Goal: Check status: Check status

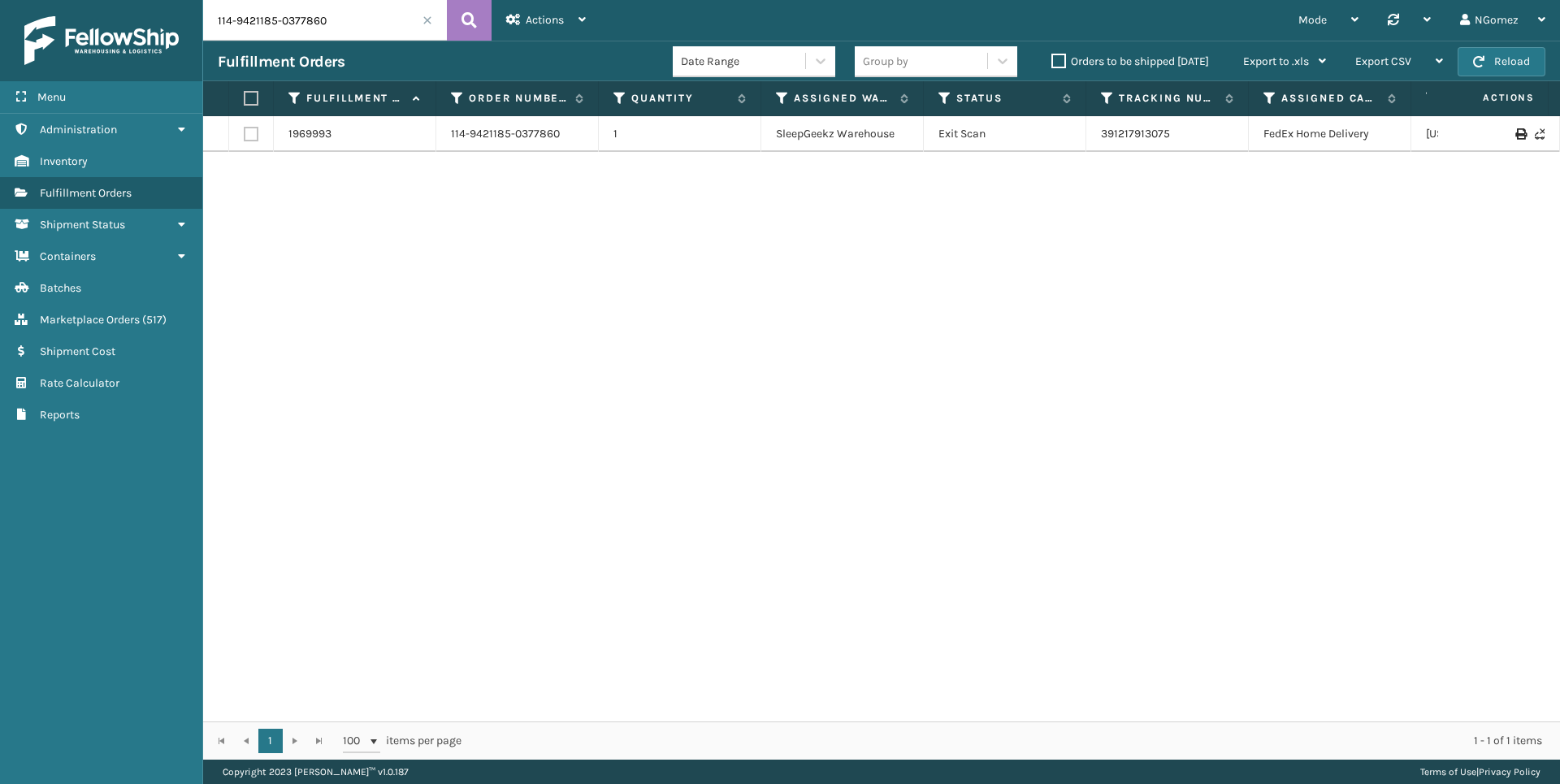
click at [320, 27] on input "114-9421185-0377860" at bounding box center [325, 20] width 243 height 40
click at [1139, 129] on link "883806661420" at bounding box center [1140, 134] width 78 height 14
click at [278, 28] on input "111-6650237-6541026" at bounding box center [325, 20] width 243 height 40
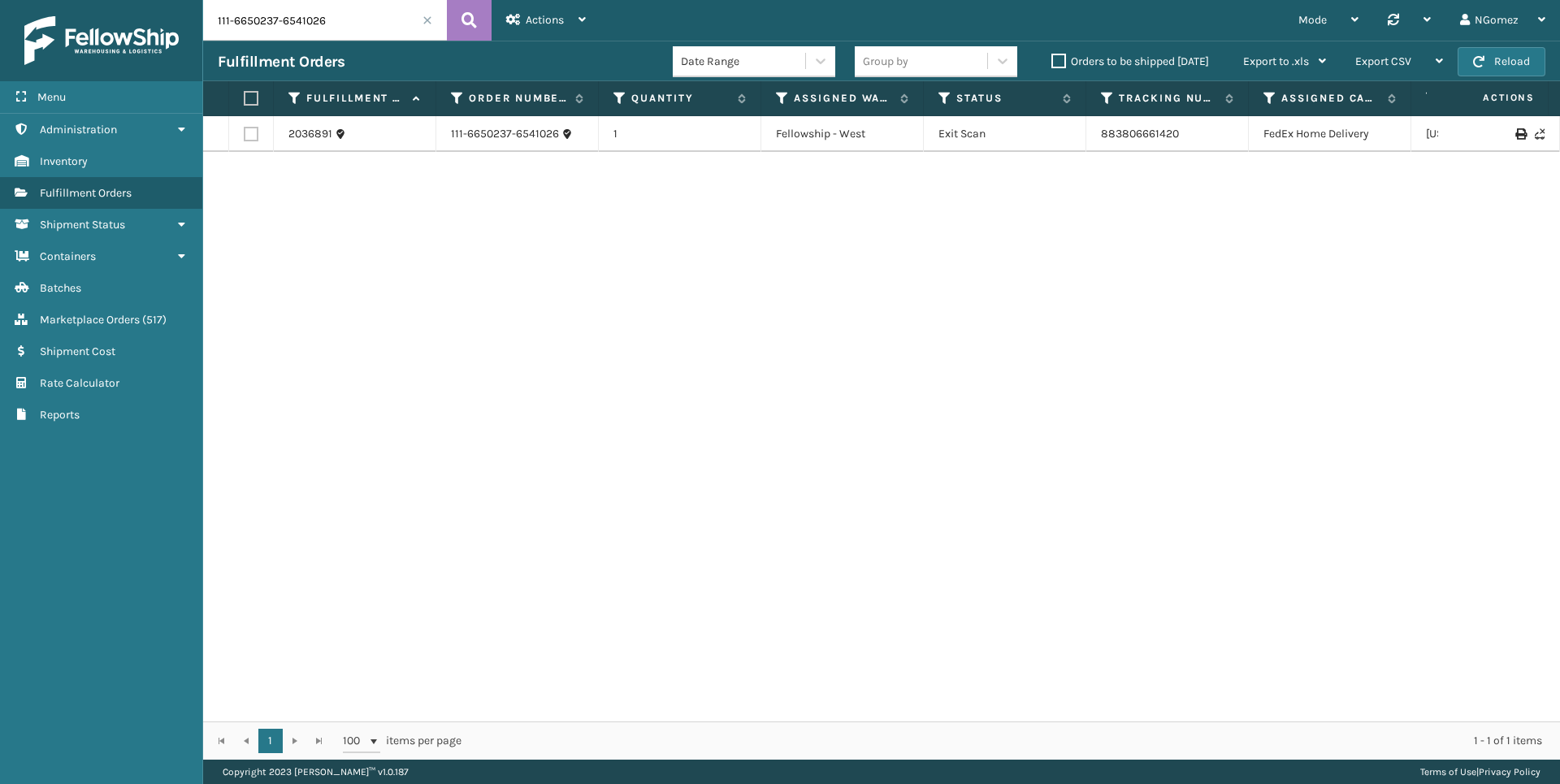
click at [278, 28] on input "111-6650237-6541026" at bounding box center [325, 20] width 243 height 40
paste input "2-2762199-1335420"
click at [1168, 131] on link "392350093054" at bounding box center [1140, 134] width 78 height 14
click at [311, 26] on input "112-2762199-1335420" at bounding box center [325, 20] width 243 height 40
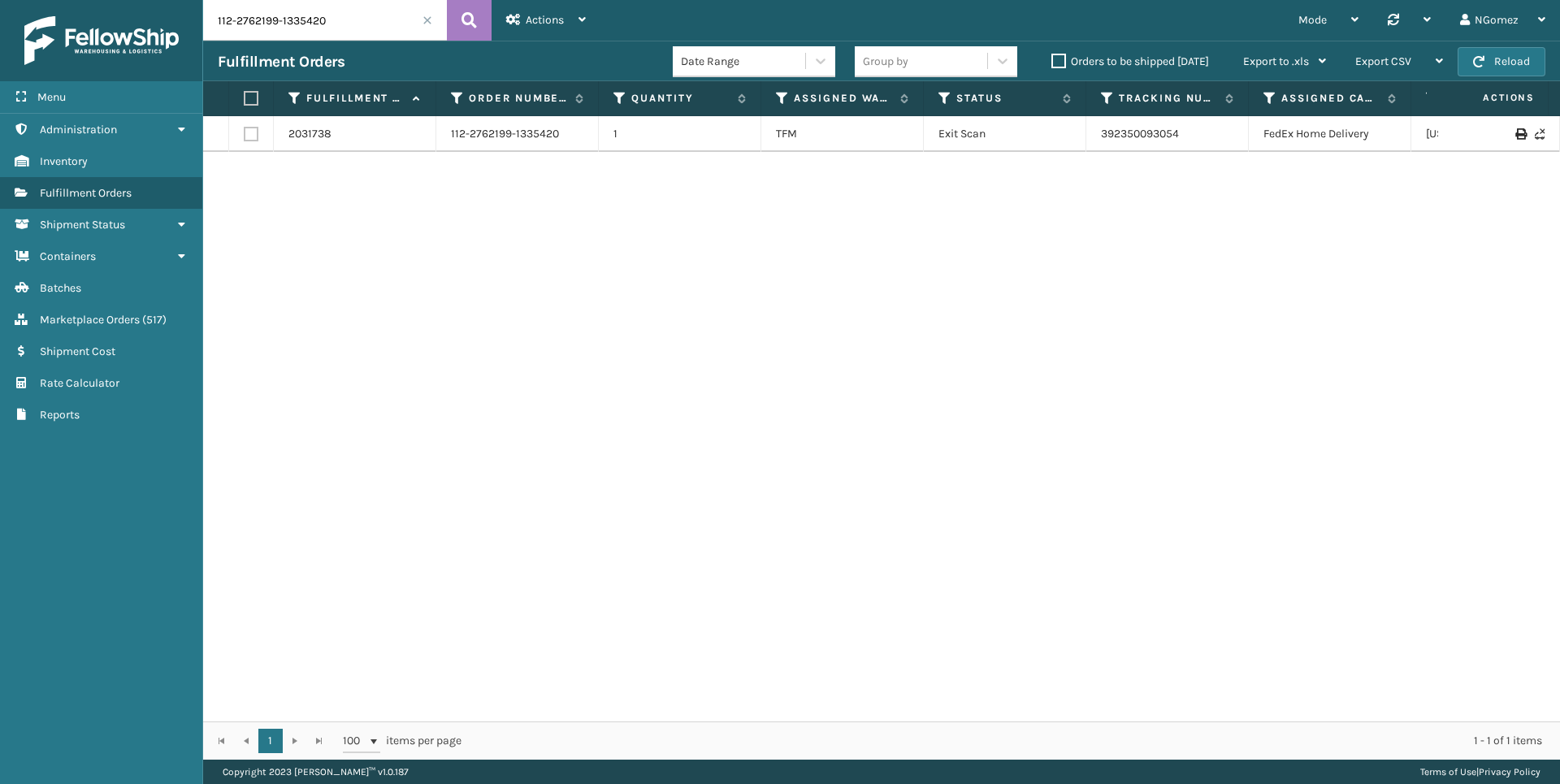
click at [311, 26] on input "112-2762199-1335420" at bounding box center [325, 20] width 243 height 40
paste input "4-0891901-3953003"
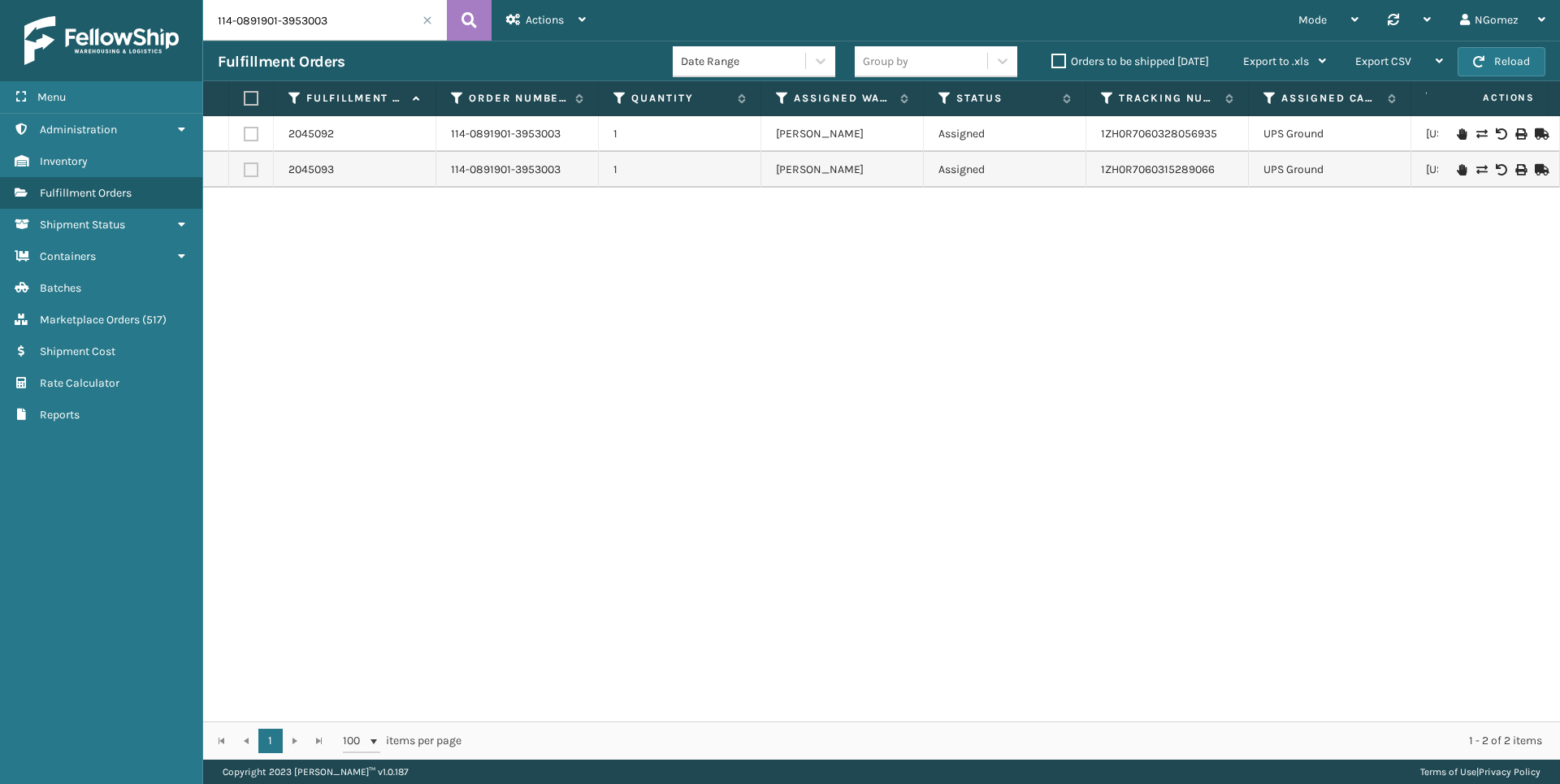
click at [1457, 134] on icon at bounding box center [1461, 134] width 10 height 11
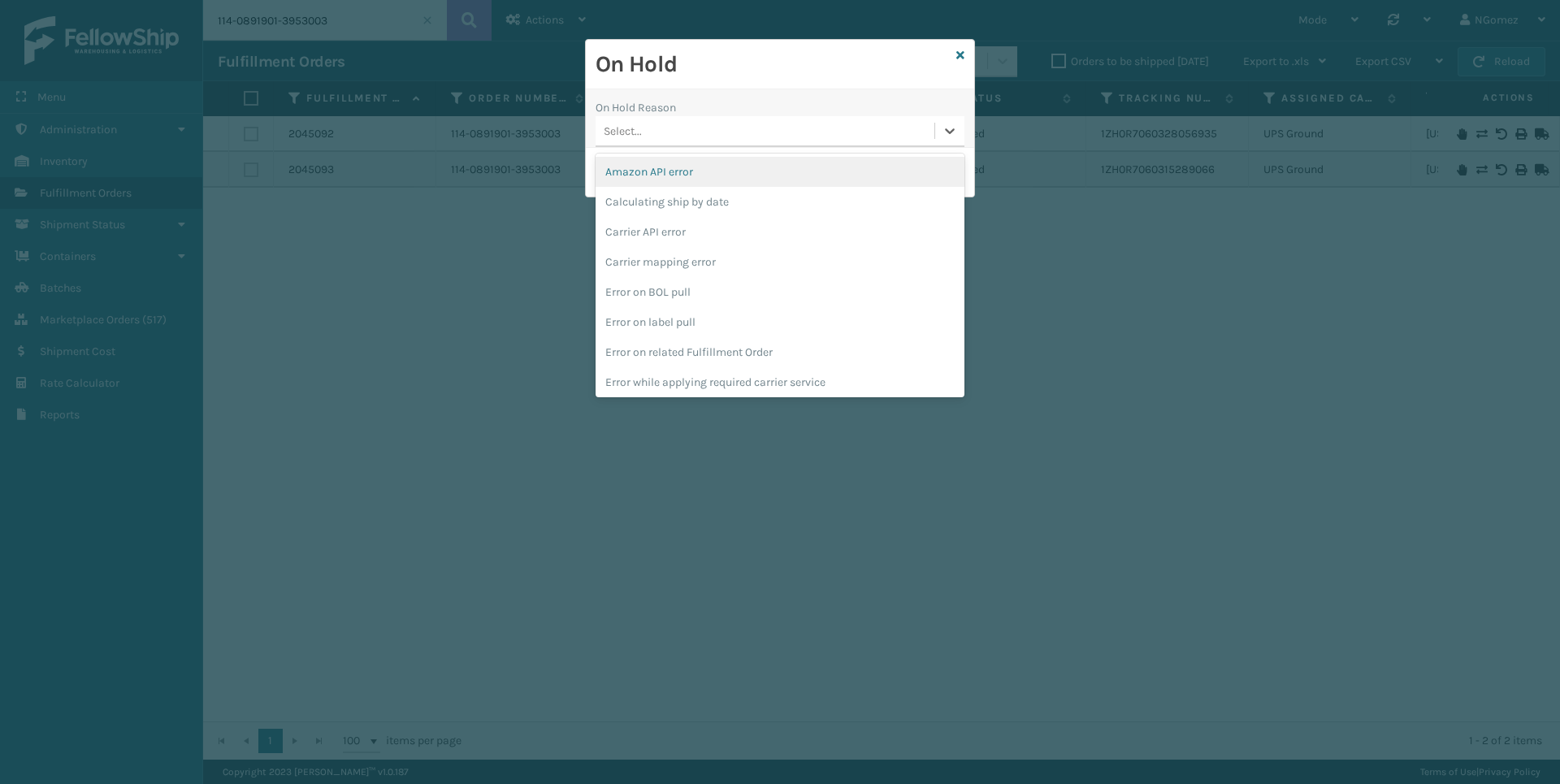
click at [733, 129] on div "Select..." at bounding box center [764, 131] width 339 height 27
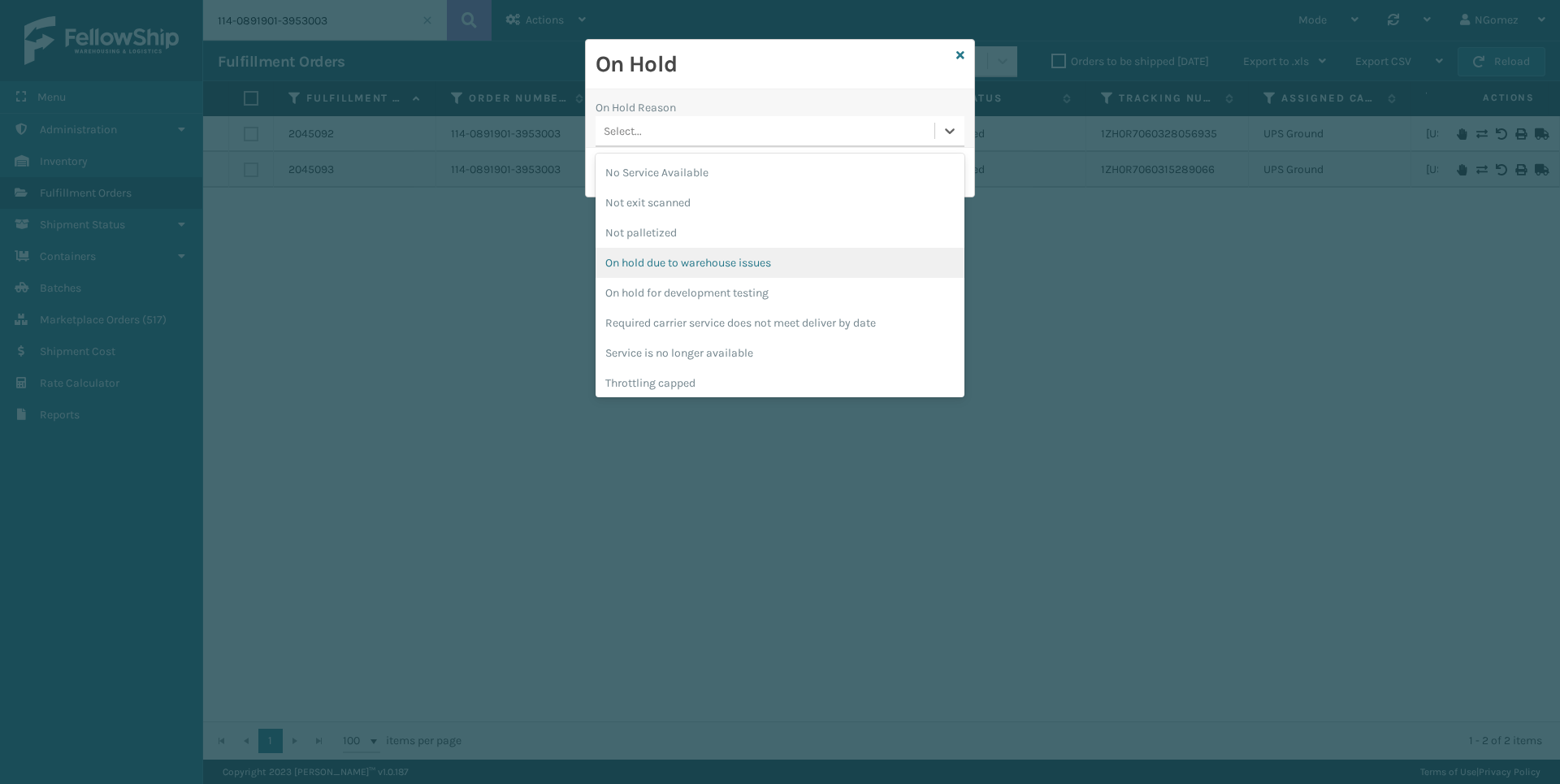
scroll to position [454, 0]
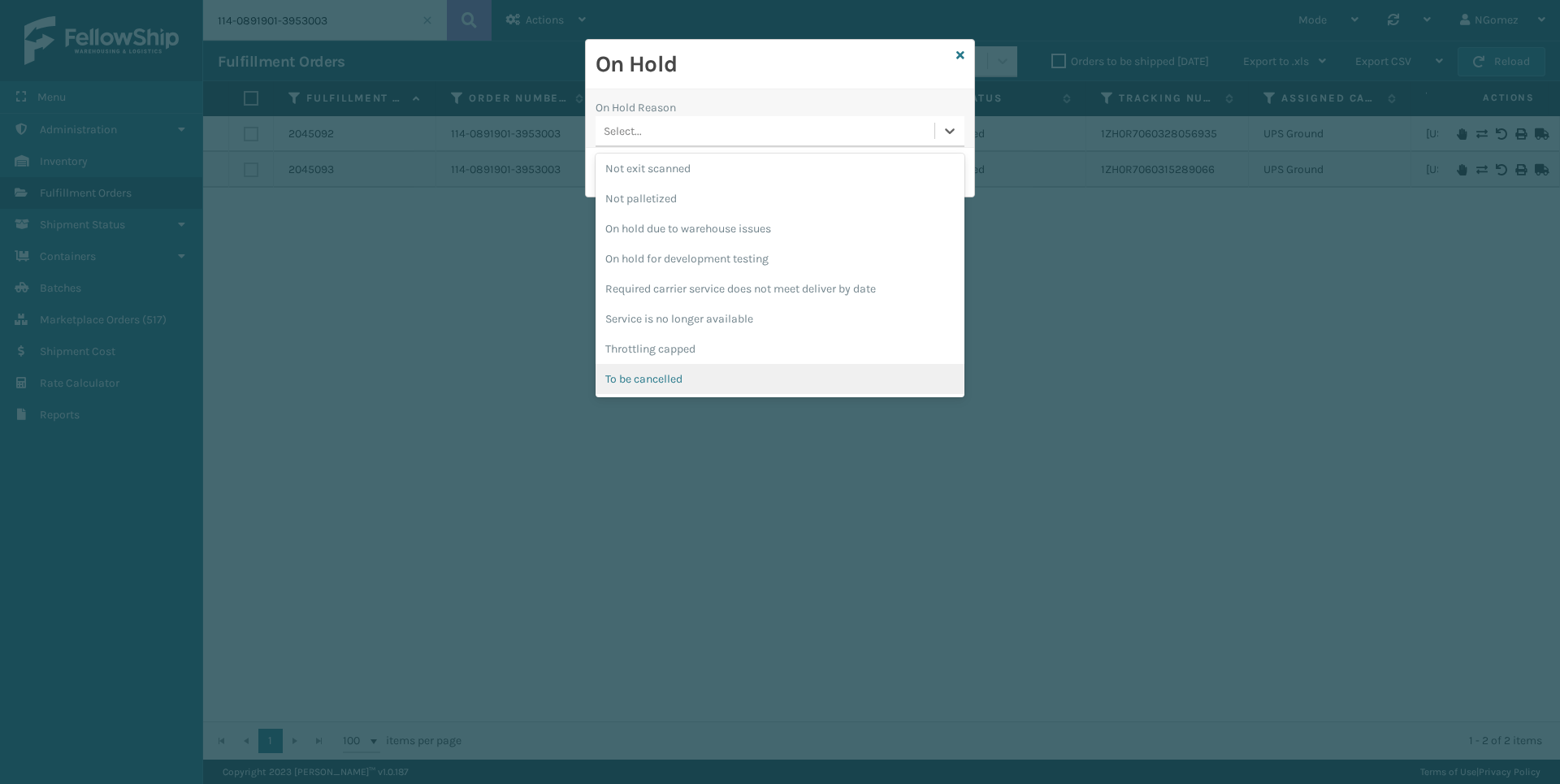
click at [723, 369] on div "To be cancelled" at bounding box center [779, 379] width 369 height 30
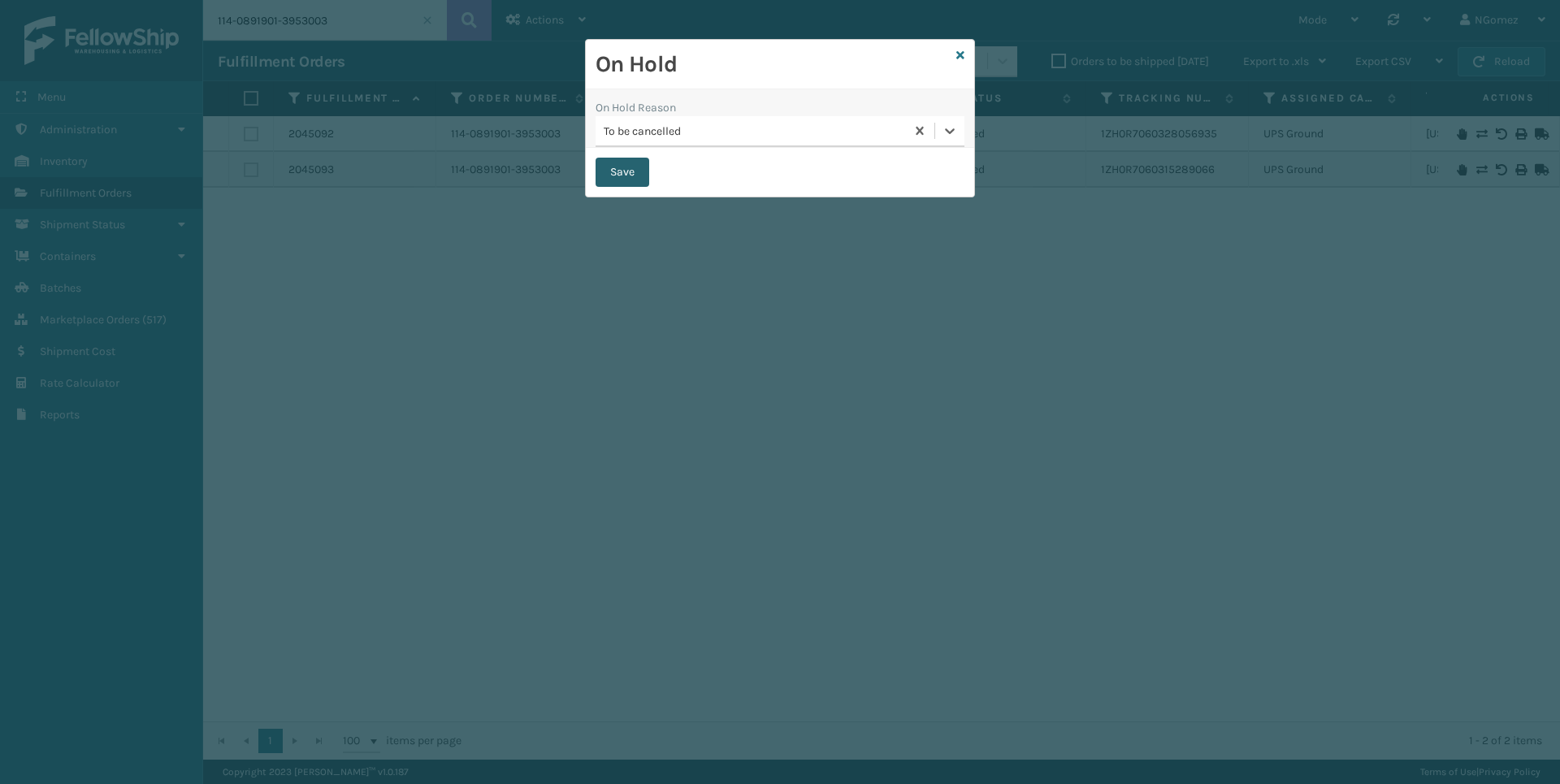
click at [632, 163] on button "Save" at bounding box center [622, 172] width 53 height 29
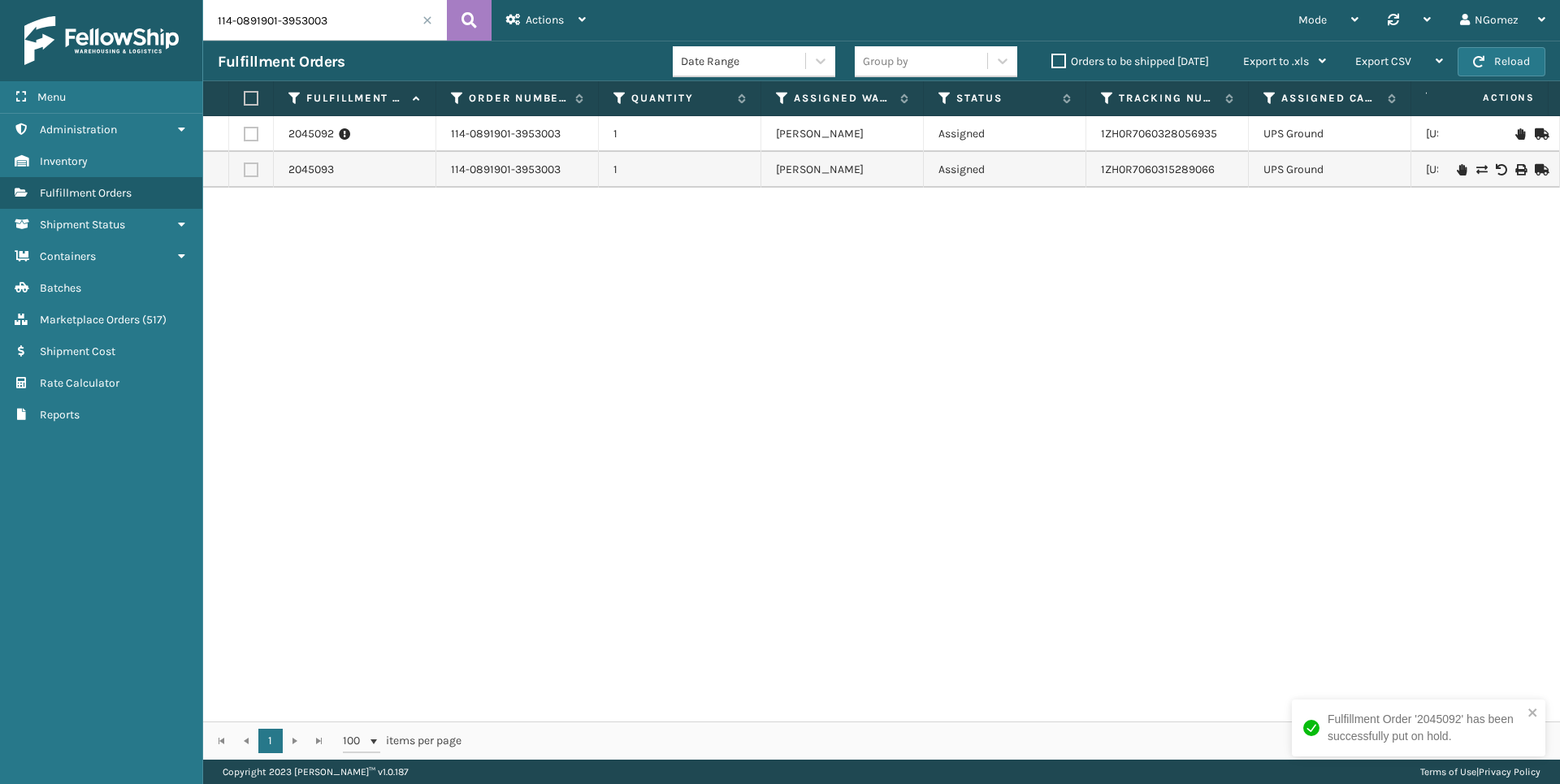
click at [1457, 172] on icon at bounding box center [1461, 170] width 10 height 11
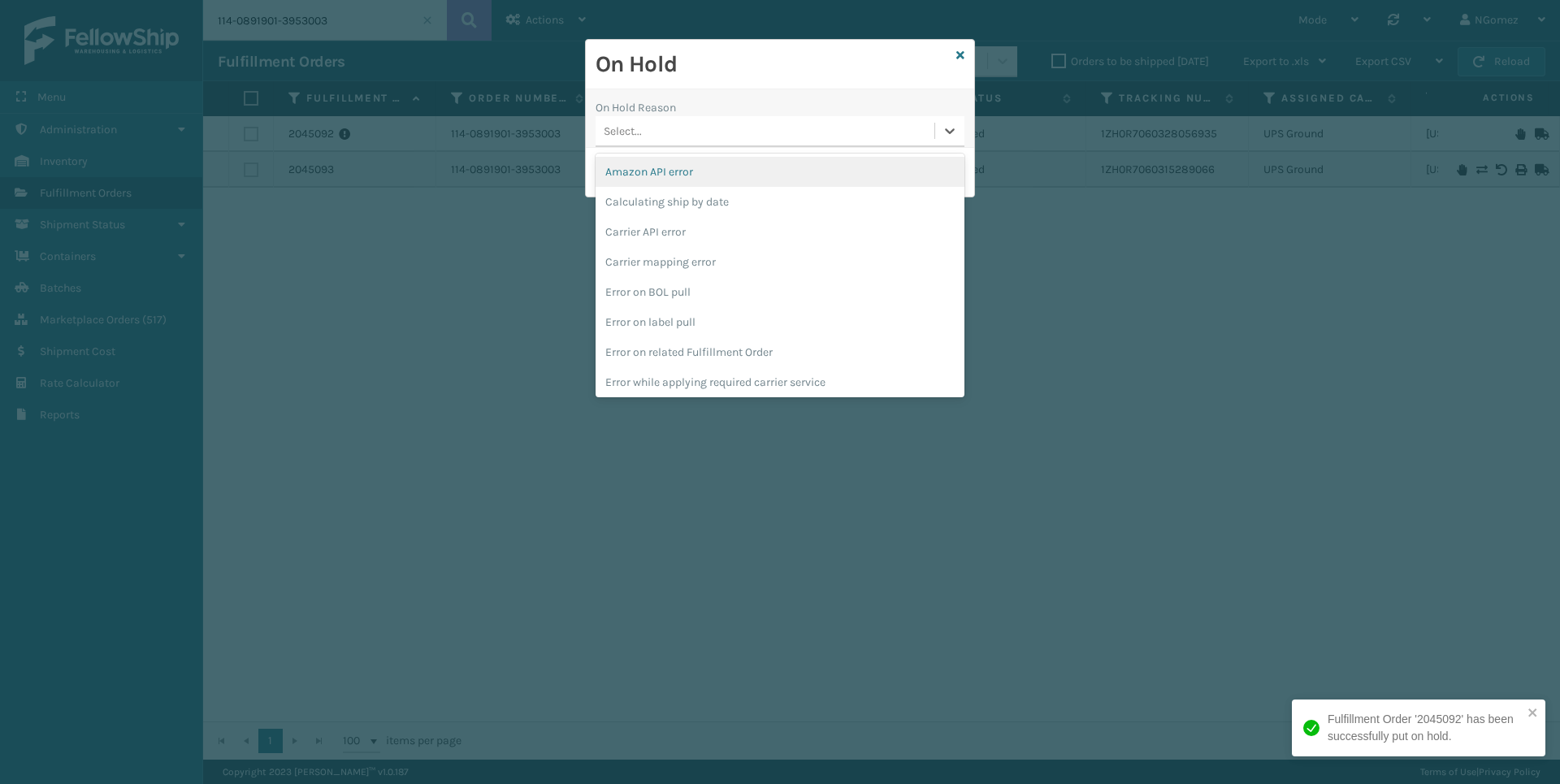
click at [673, 132] on div "Select..." at bounding box center [764, 131] width 339 height 27
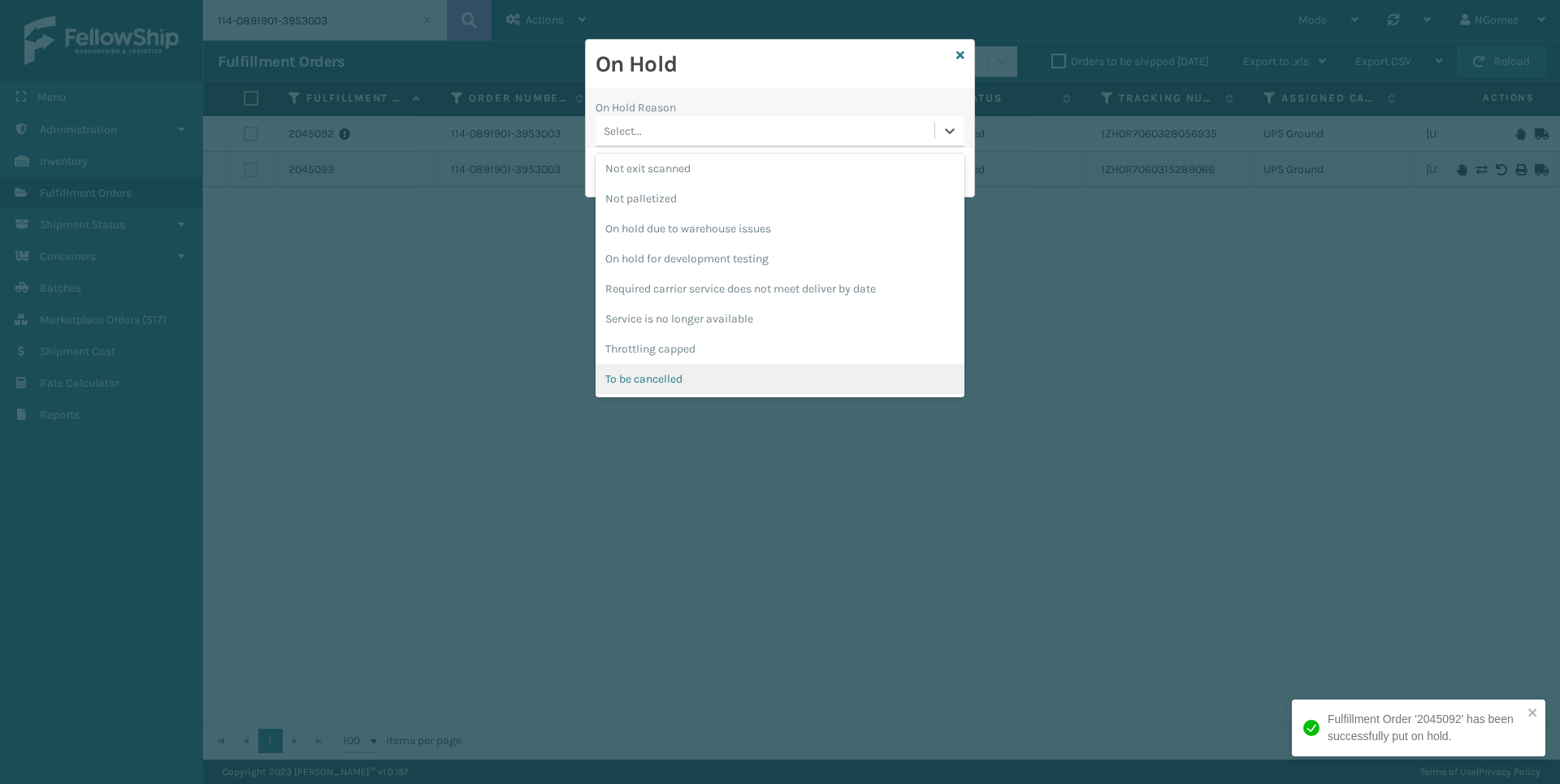
click at [676, 376] on div "To be cancelled" at bounding box center [779, 379] width 369 height 30
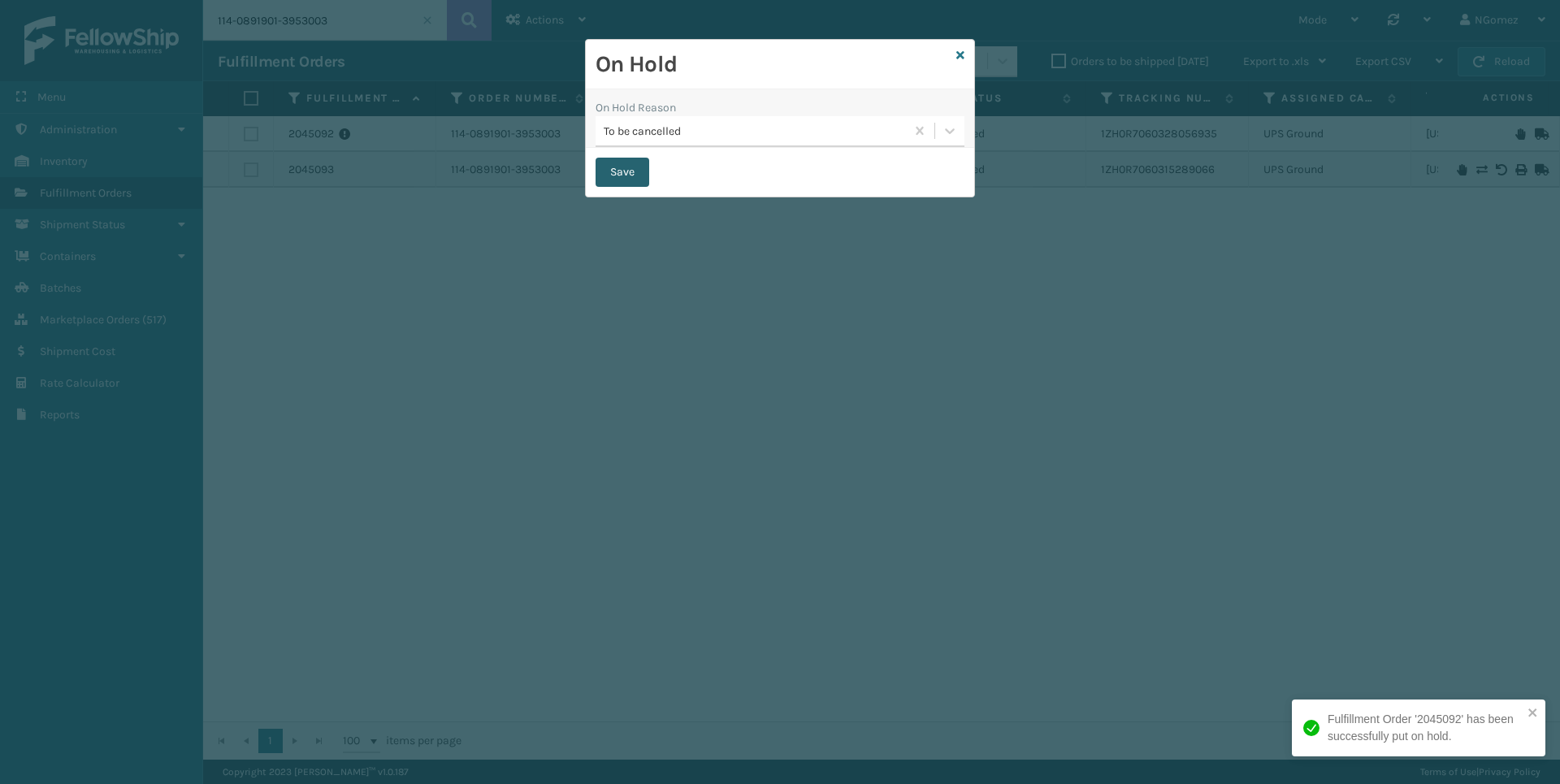
click at [617, 175] on button "Save" at bounding box center [622, 172] width 53 height 29
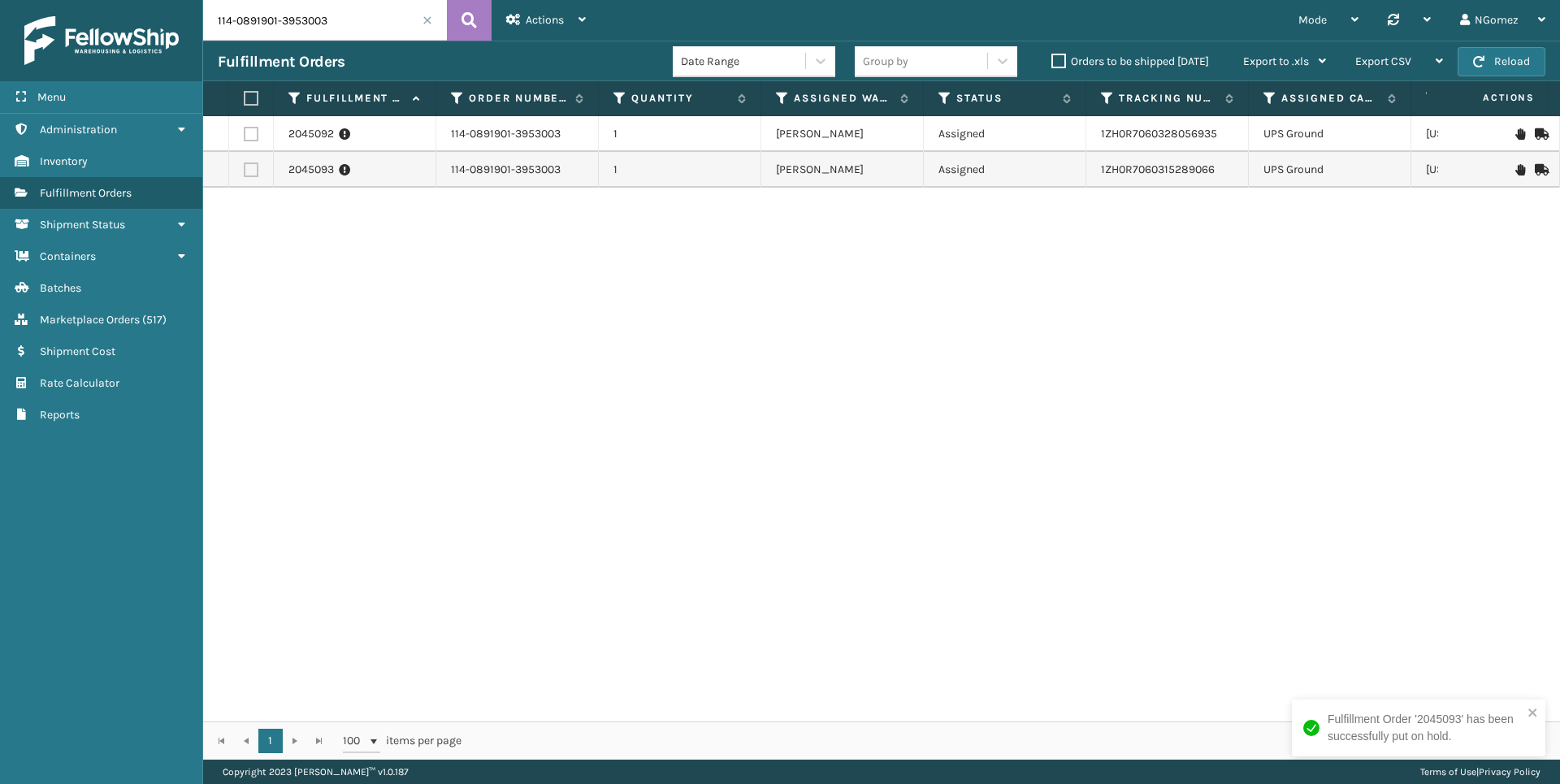
click at [226, 13] on input "114-0891901-3953003" at bounding box center [325, 20] width 243 height 40
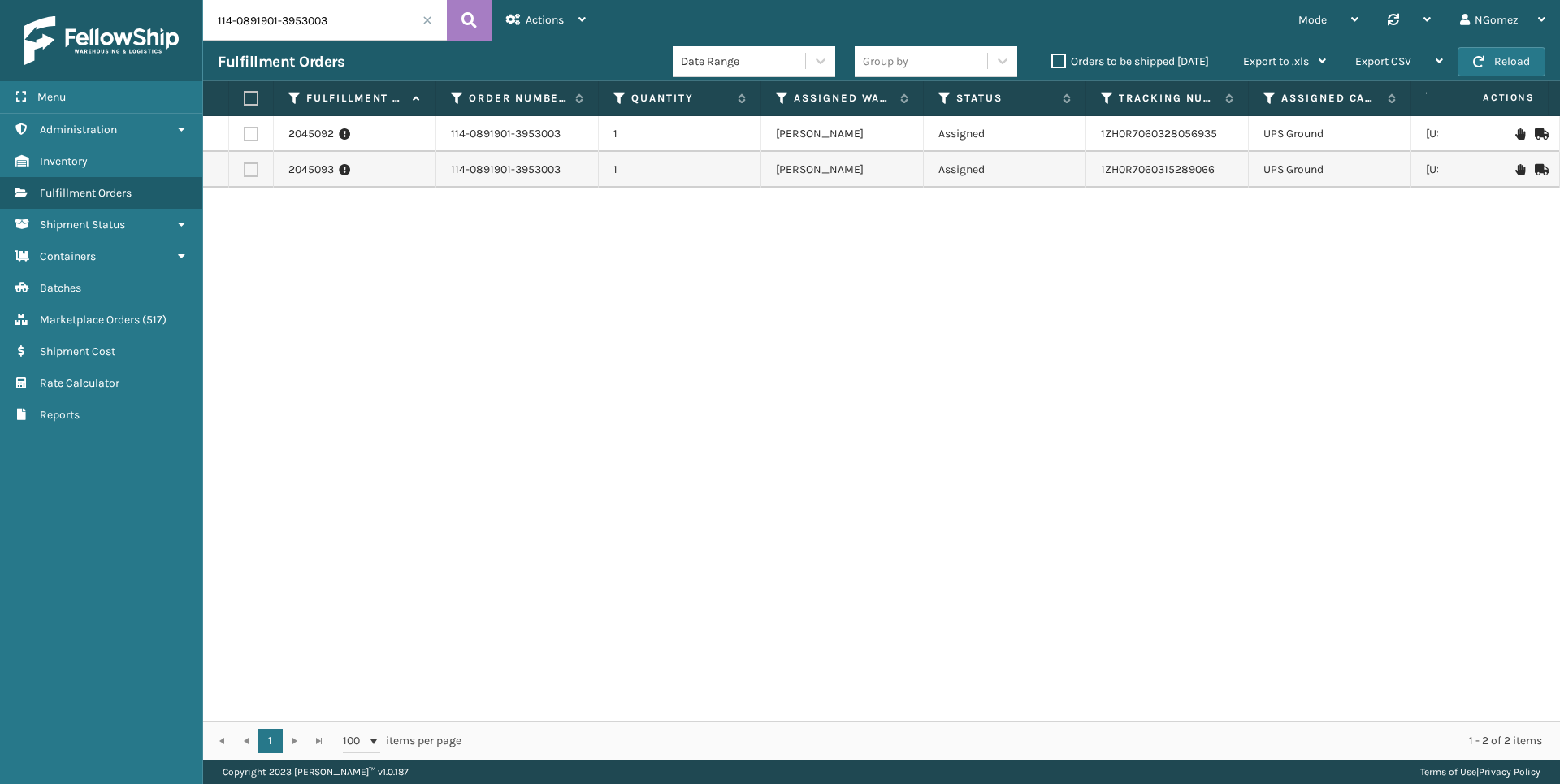
paste input "2-2762199-1335420"
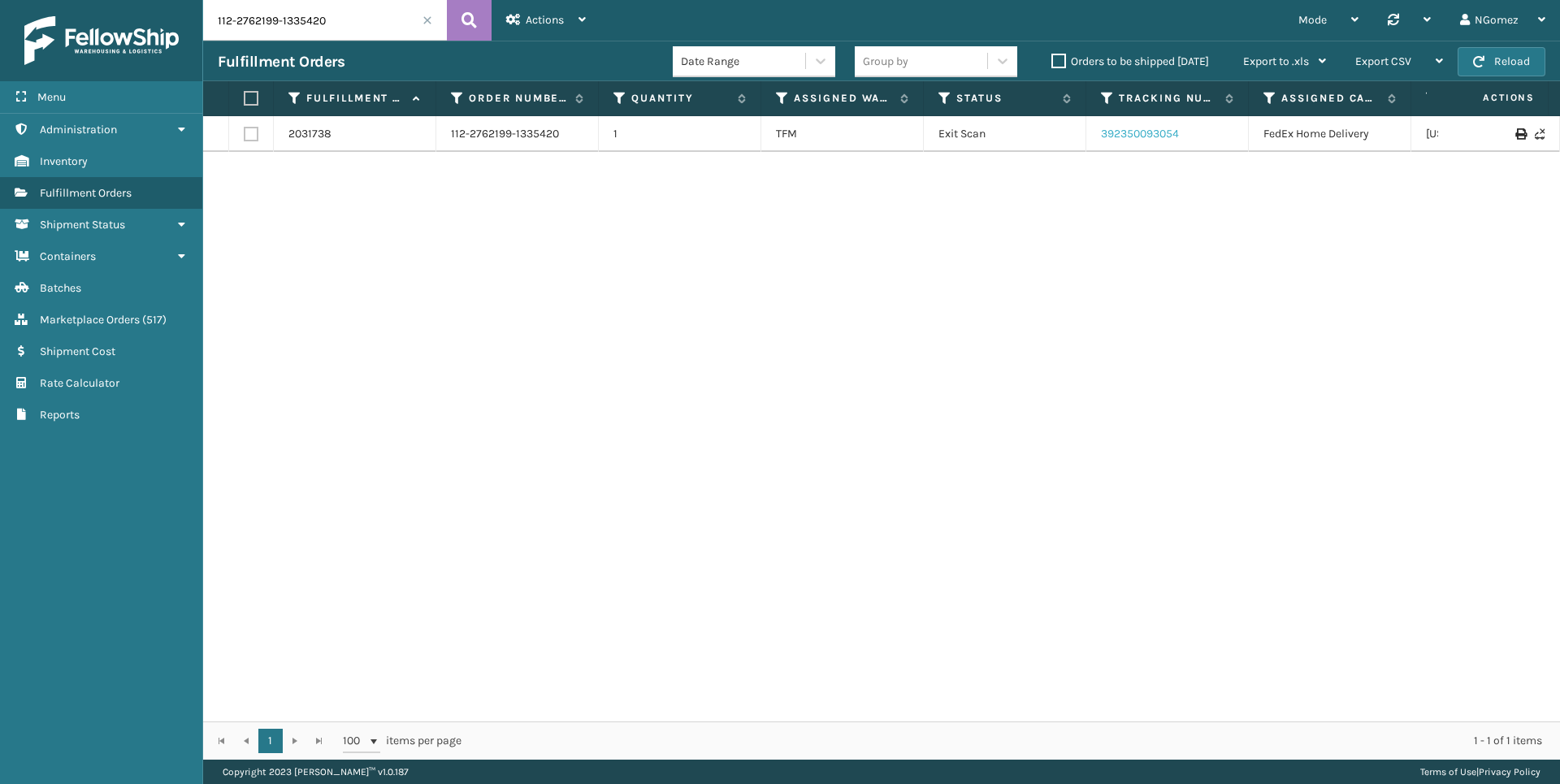
click at [1157, 134] on link "392350093054" at bounding box center [1140, 134] width 78 height 14
click at [307, 21] on input "112-2762199-1335420" at bounding box center [325, 20] width 243 height 40
paste input "1-1076738-4557001"
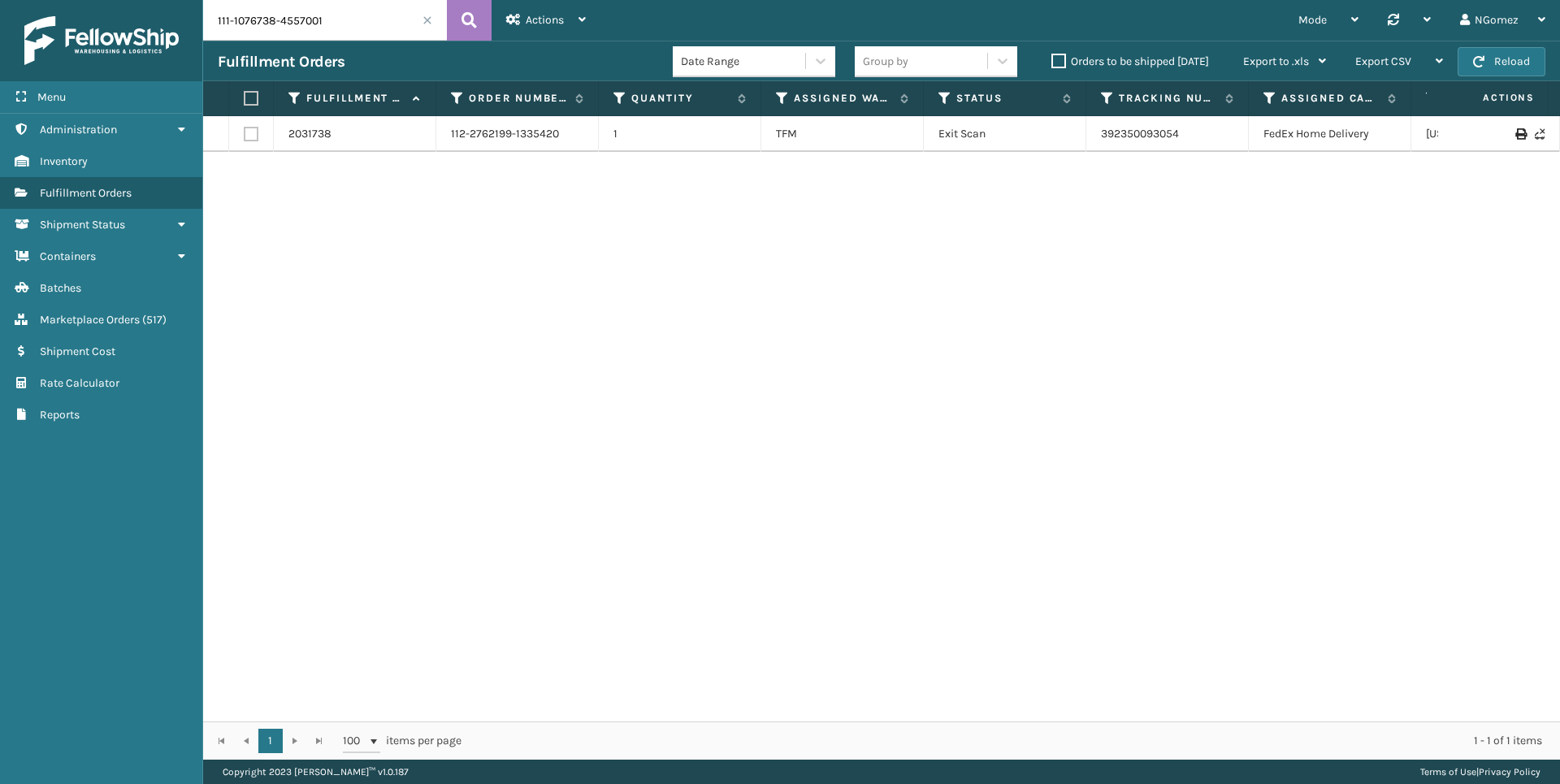
paste input "111-1076738-4557001"
click at [1121, 131] on link "392333338972" at bounding box center [1140, 134] width 78 height 14
click at [271, 18] on input "111-1076738-4557001" at bounding box center [325, 20] width 243 height 40
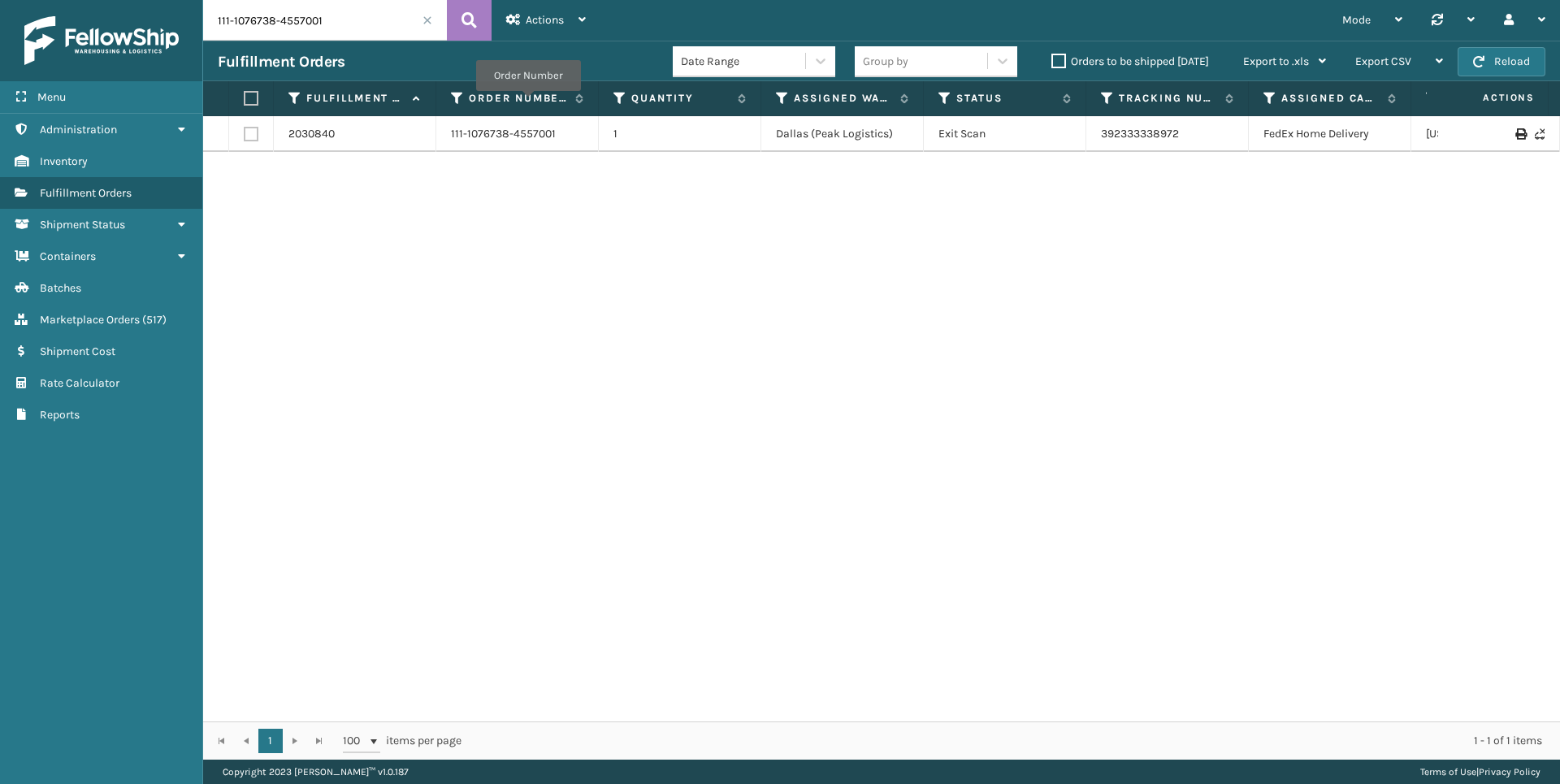
click at [271, 18] on input "111-1076738-4557001" at bounding box center [325, 20] width 243 height 40
paste input "6650237-6541026"
type input "111-6650237-6541026"
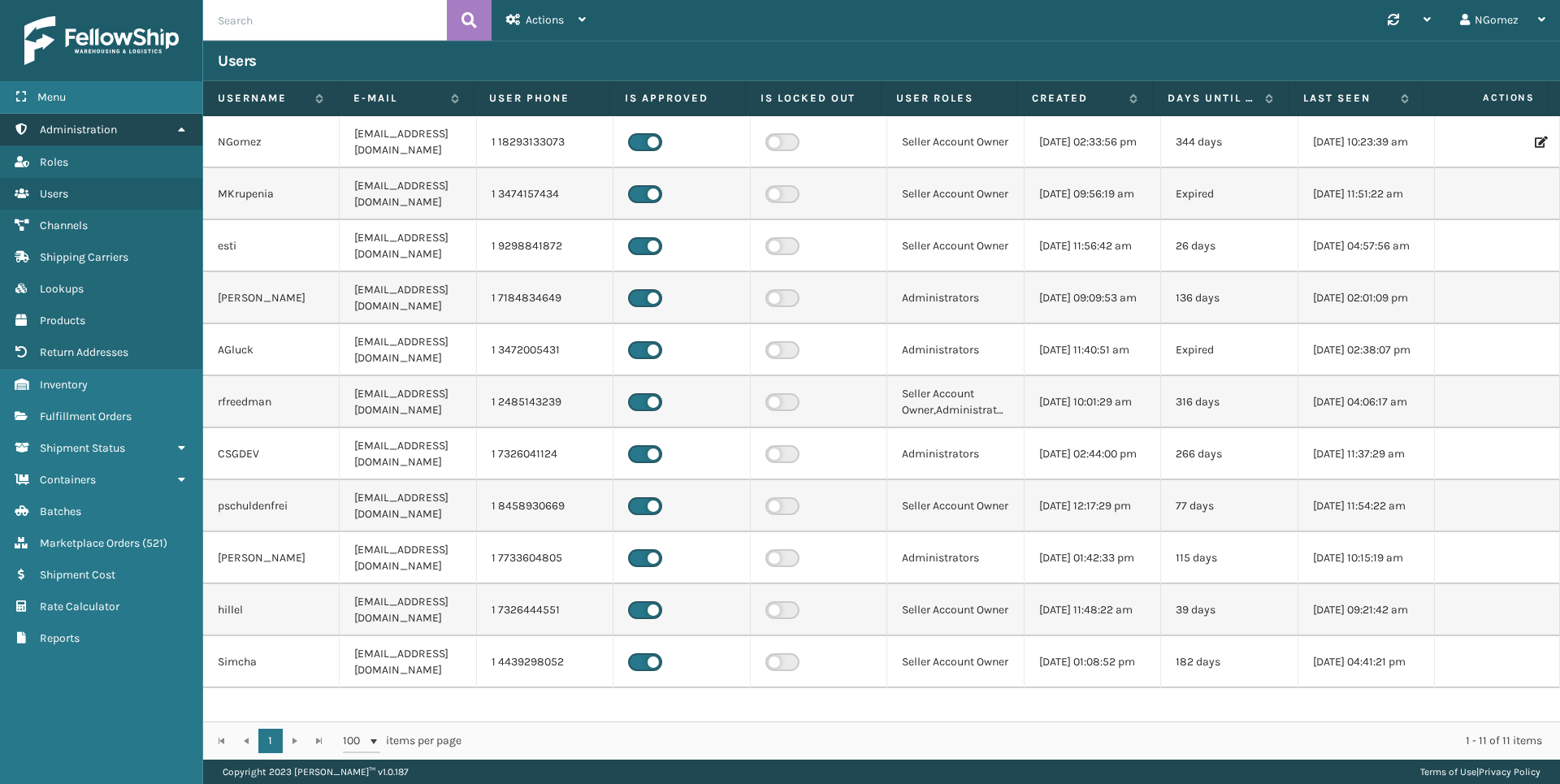
click at [134, 135] on link "Administration" at bounding box center [101, 130] width 202 height 32
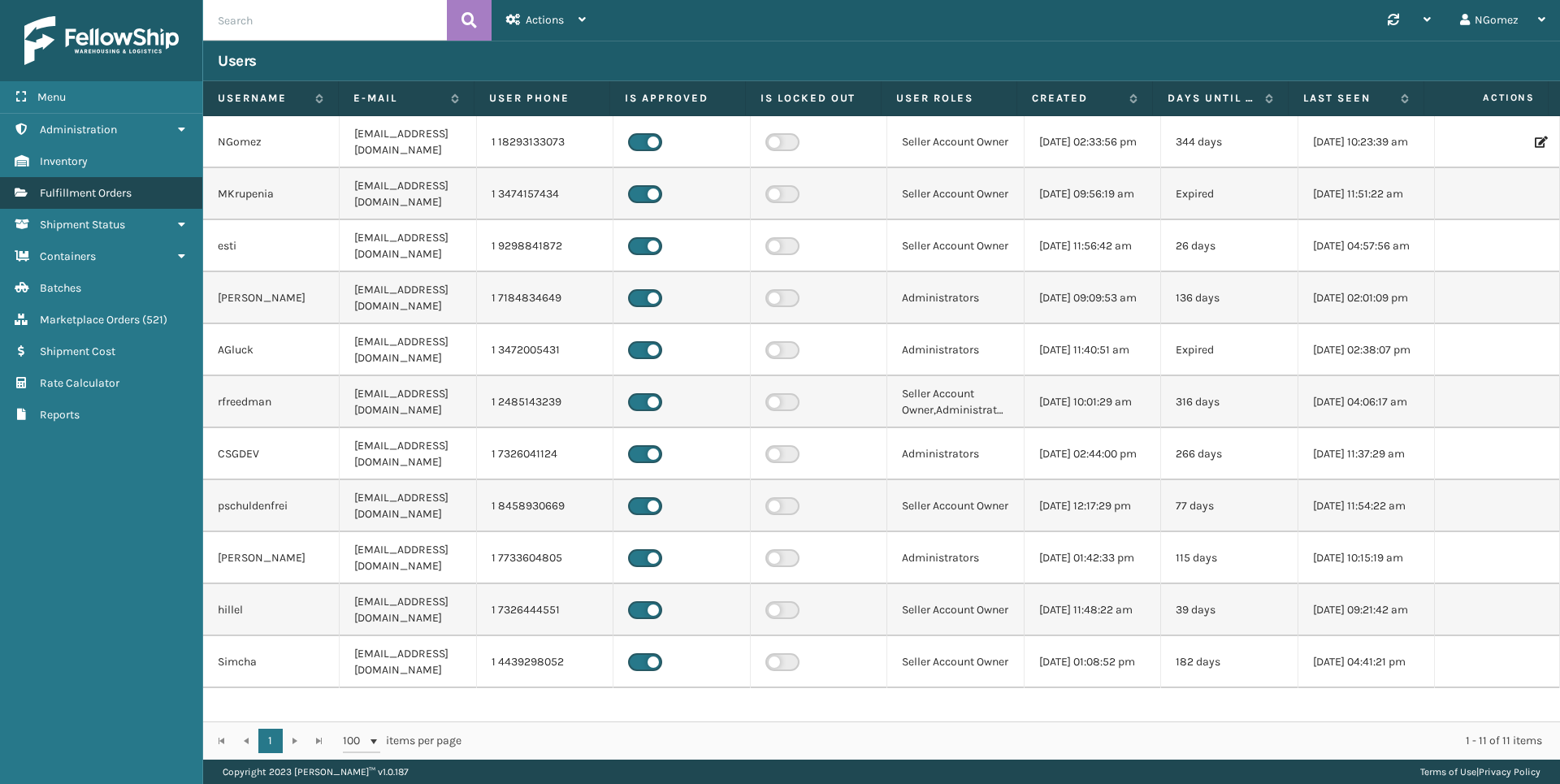
click at [85, 198] on span "Fulfillment Orders" at bounding box center [85, 193] width 92 height 14
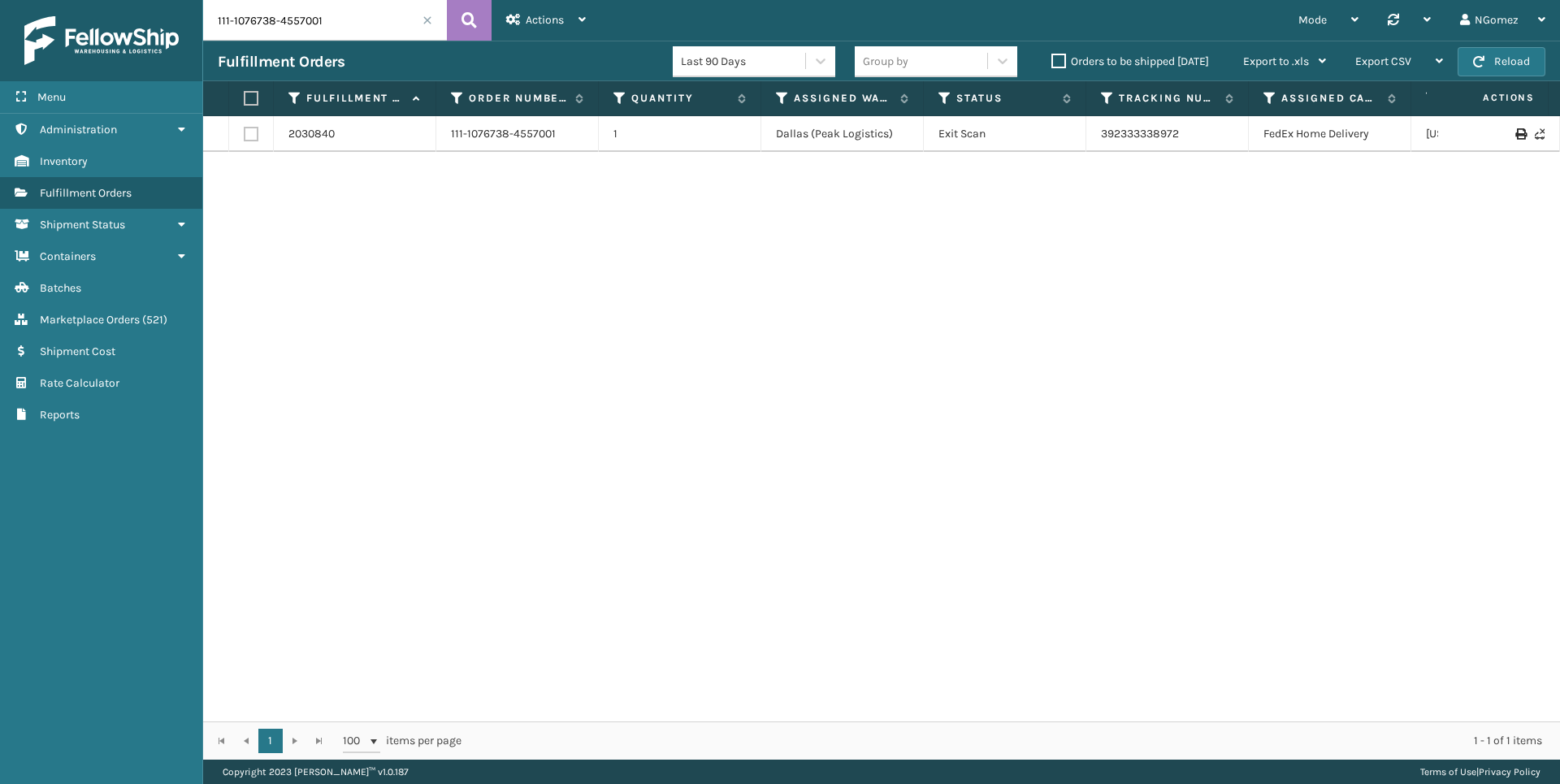
click at [322, 20] on input "111-1076738-4557001" at bounding box center [325, 20] width 243 height 40
paste input "6650237-6541026"
type input "111-6650237-6541026"
